Goal: Information Seeking & Learning: Learn about a topic

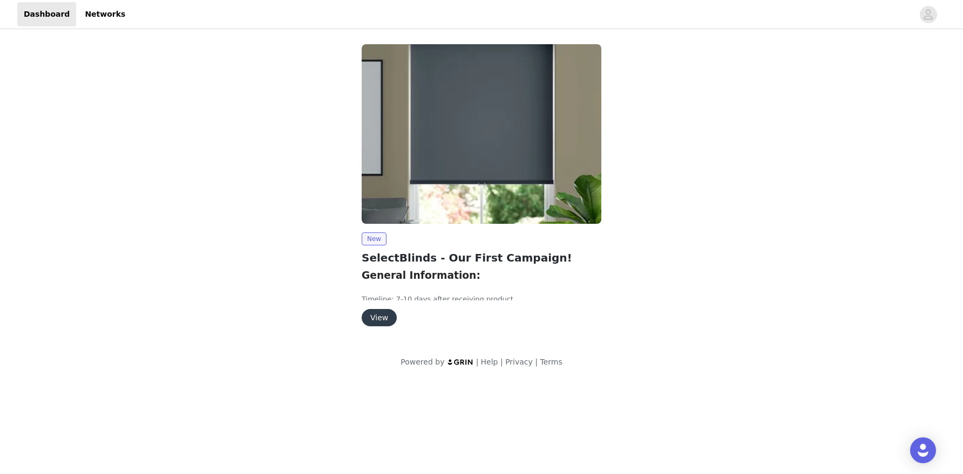
click at [423, 272] on strong "General Information:" at bounding box center [421, 275] width 119 height 11
click at [379, 321] on button "View" at bounding box center [379, 317] width 35 height 17
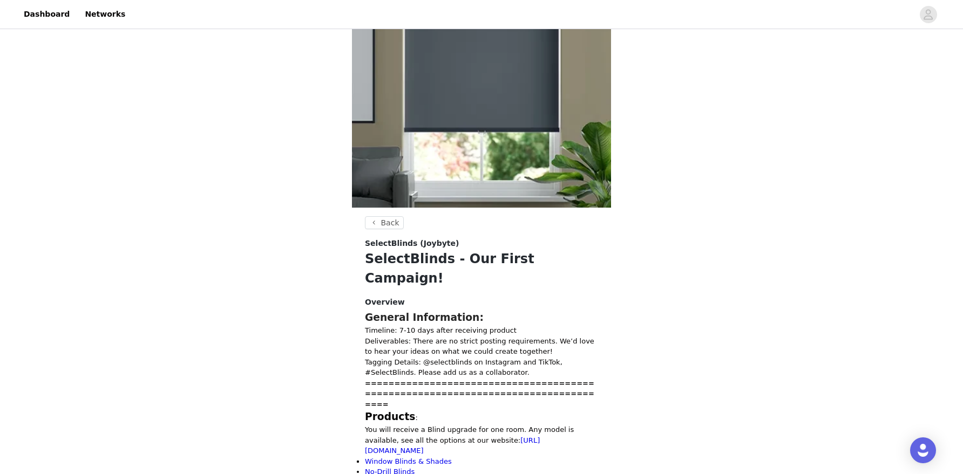
scroll to position [87, 0]
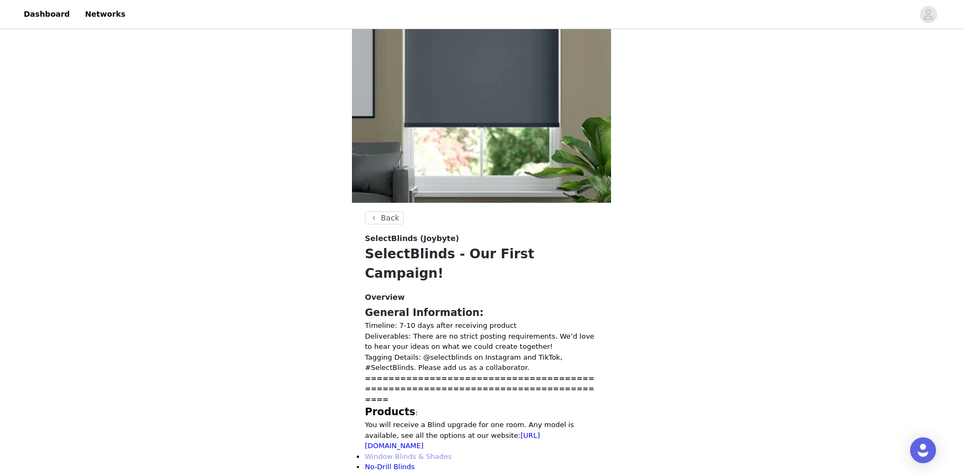
click at [389, 453] on link "Window Blinds & Shades" at bounding box center [408, 457] width 87 height 8
click at [390, 463] on link "No-Drill Blinds" at bounding box center [390, 467] width 50 height 8
click at [389, 474] on link "Motorization" at bounding box center [387, 478] width 44 height 8
